Goal: Task Accomplishment & Management: Manage account settings

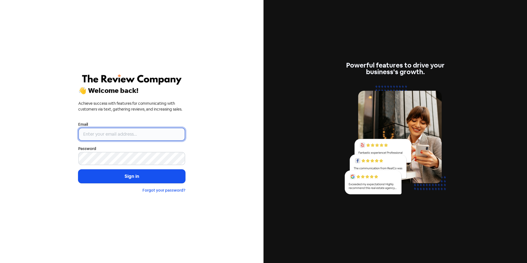
click at [115, 140] on input "email" at bounding box center [131, 134] width 107 height 13
type input "[EMAIL_ADDRESS][DOMAIN_NAME]"
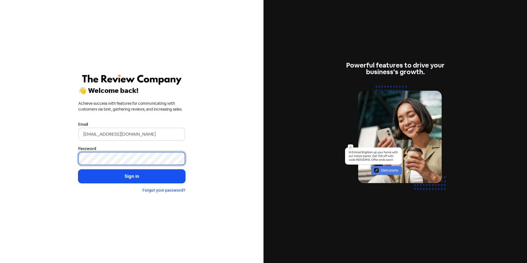
click at [78, 170] on button "Sign in" at bounding box center [131, 177] width 107 height 14
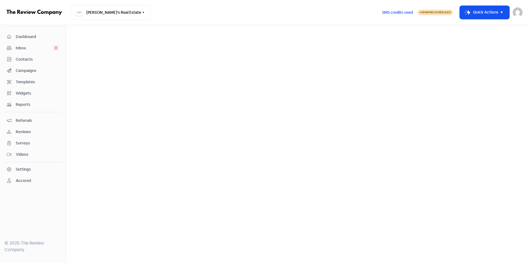
click at [514, 10] on img at bounding box center [518, 12] width 10 height 10
click at [459, 50] on link "Sign out" at bounding box center [488, 50] width 70 height 9
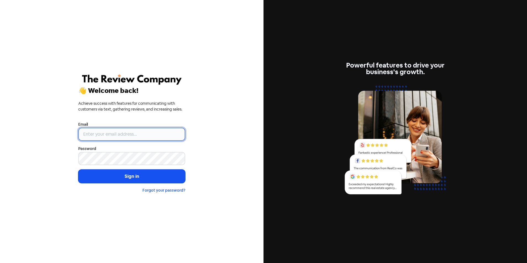
click at [94, 135] on input "email" at bounding box center [131, 134] width 107 height 13
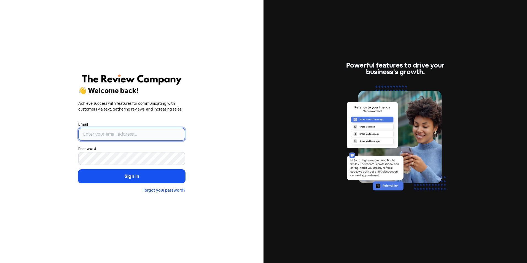
type input "[EMAIL_ADDRESS][DOMAIN_NAME]"
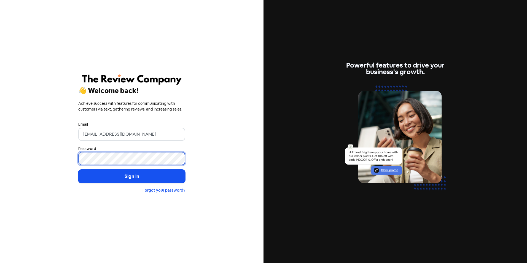
click at [78, 170] on button "Sign in" at bounding box center [131, 177] width 107 height 14
